Goal: Book appointment/travel/reservation

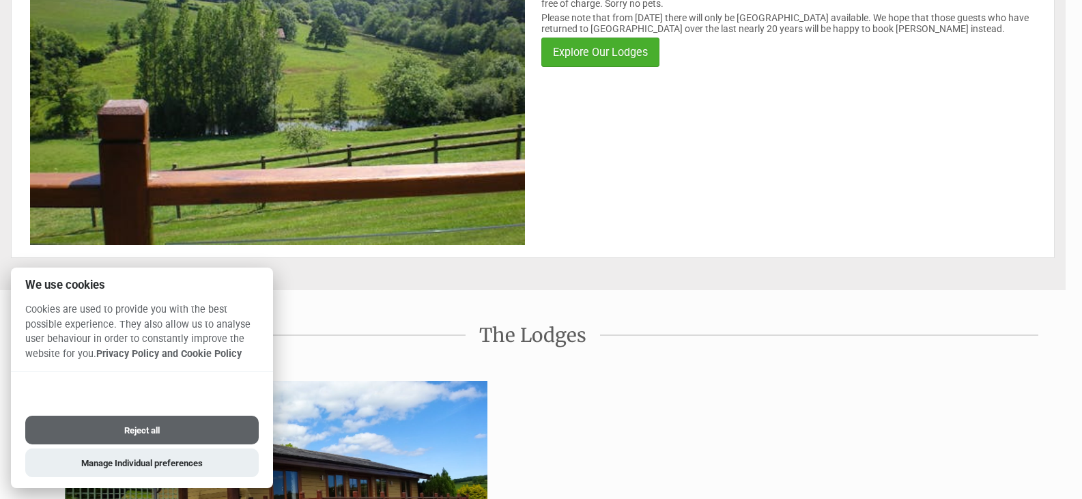
scroll to position [273, 0]
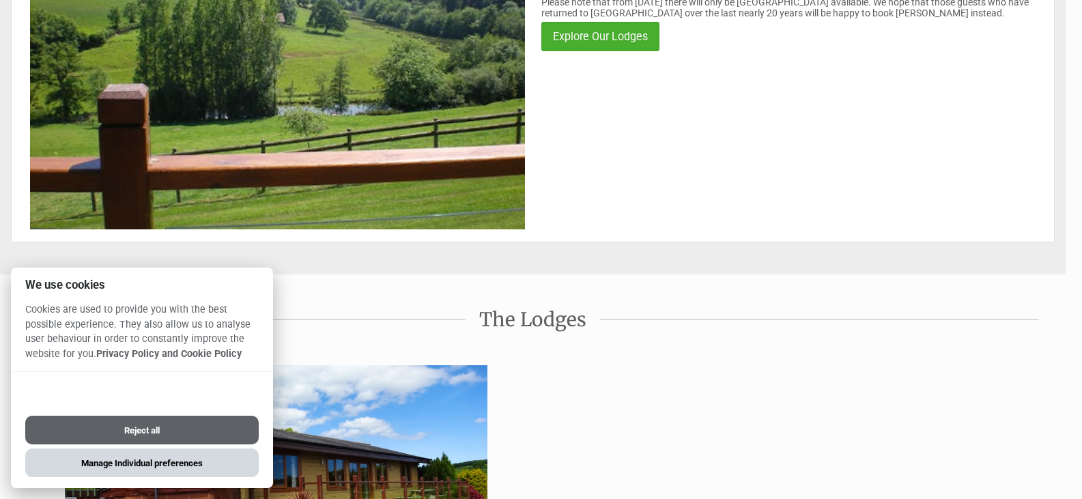
click at [132, 466] on button "Manage Individual preferences" at bounding box center [142, 463] width 234 height 29
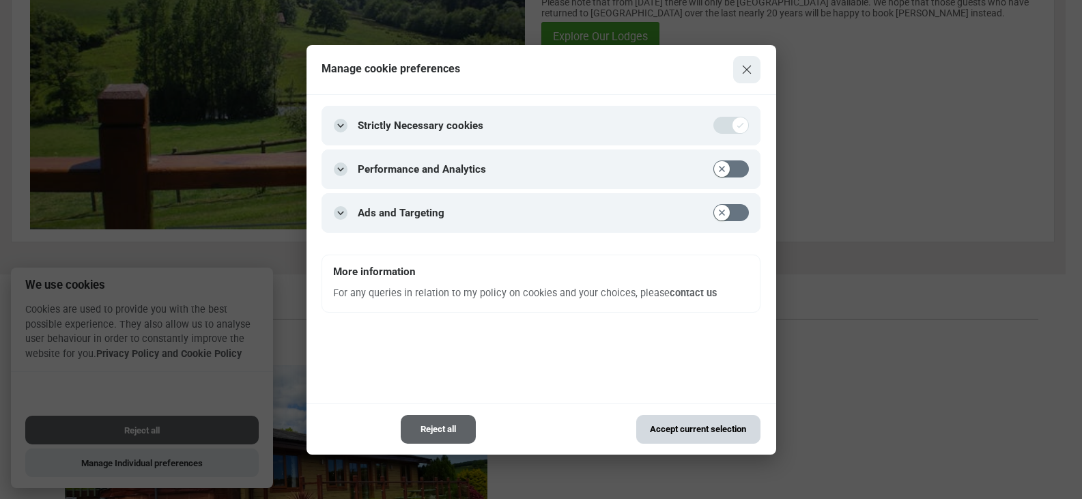
click at [677, 427] on button "Accept current selection" at bounding box center [698, 429] width 124 height 29
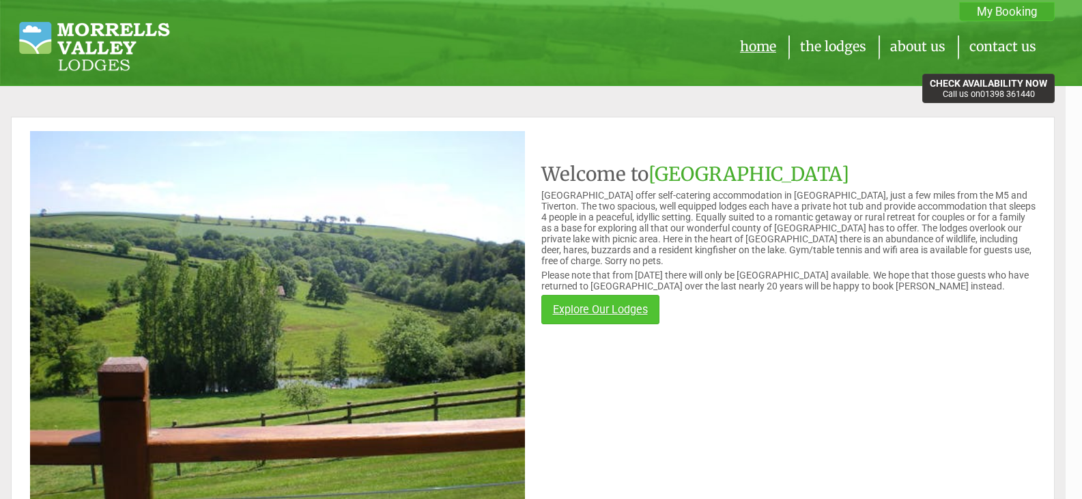
click at [624, 312] on link "Explore Our Lodges" at bounding box center [601, 309] width 118 height 29
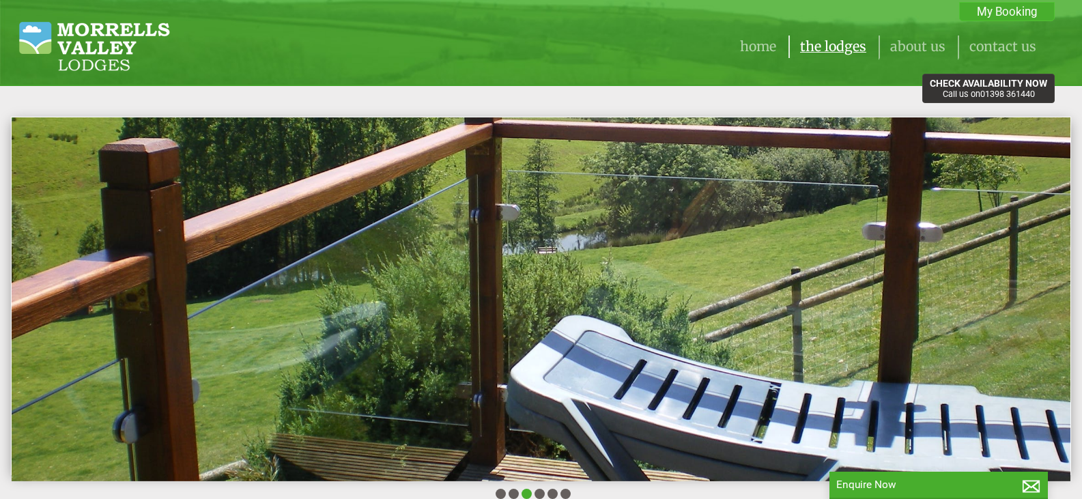
click at [835, 44] on link "The Lodges" at bounding box center [833, 46] width 66 height 16
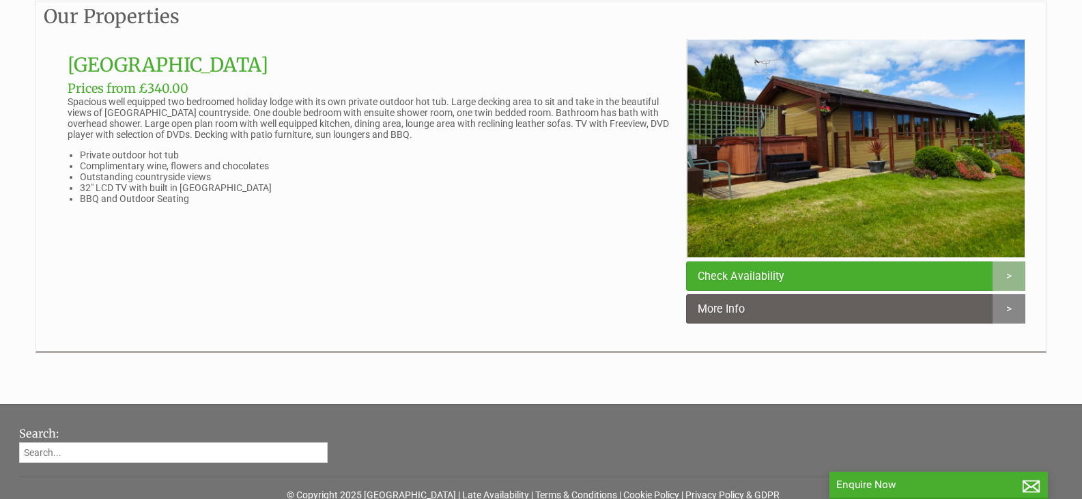
scroll to position [751, 0]
